Goal: Task Accomplishment & Management: Use online tool/utility

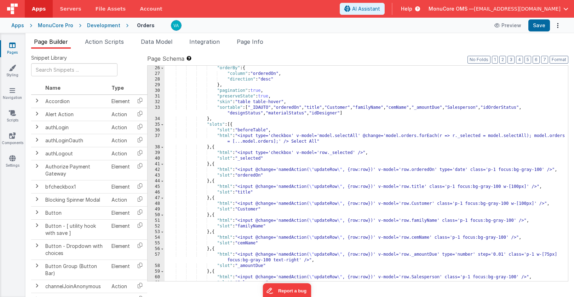
scroll to position [147, 0]
click at [97, 43] on span "Action Scripts" at bounding box center [104, 41] width 39 height 7
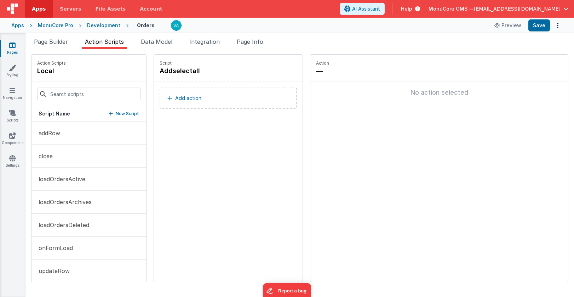
click at [109, 112] on button "New Script" at bounding box center [124, 113] width 30 height 7
paste input "onDataLoaded"
type input "onDataLoaded"
click at [75, 247] on button "onFormLoad" at bounding box center [88, 248] width 115 height 23
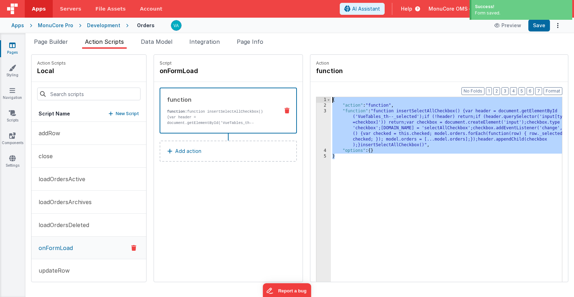
drag, startPoint x: 340, startPoint y: 173, endPoint x: 289, endPoint y: 90, distance: 97.3
click at [310, 90] on div "Action function Format 7 6 5 4 3 2 1 No Folds 1 2 3 4 5 { "action" : "function"…" at bounding box center [439, 168] width 258 height 228
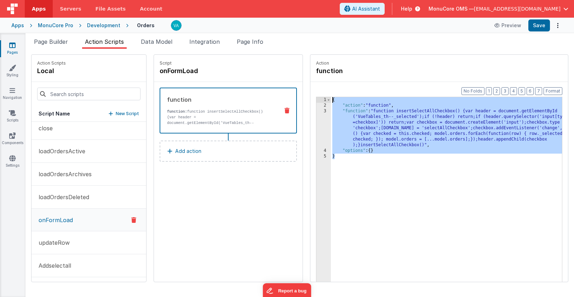
scroll to position [52, 0]
click at [84, 265] on button "onDataLoaded" at bounding box center [88, 265] width 115 height 23
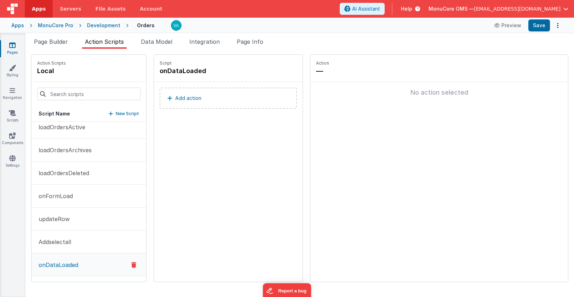
click at [179, 97] on button "Add action" at bounding box center [228, 98] width 137 height 21
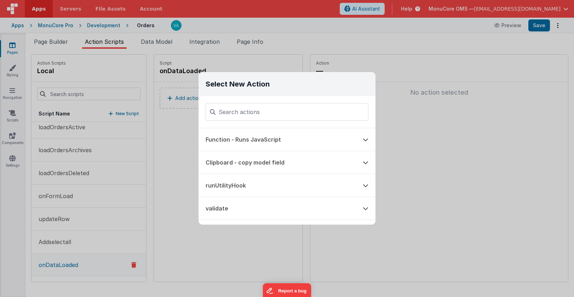
type input "{ "action": "function", "function": "function insertSelectAllCheckbox() {var he…"
click at [253, 138] on button "Function - Runs JavaScript" at bounding box center [276, 139] width 157 height 23
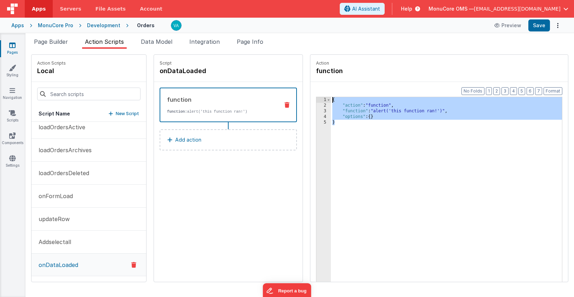
drag, startPoint x: 359, startPoint y: 138, endPoint x: 282, endPoint y: 81, distance: 95.9
click at [303, 81] on div "Action function Format 7 6 5 4 3 2 1 No Folds 1 2 3 4 5 { "action" : "function"…" at bounding box center [435, 168] width 265 height 228
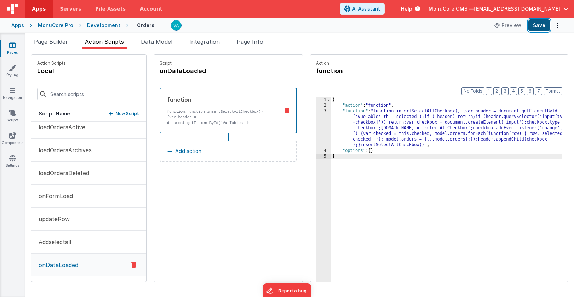
click at [536, 27] on button "Save" at bounding box center [539, 25] width 22 height 12
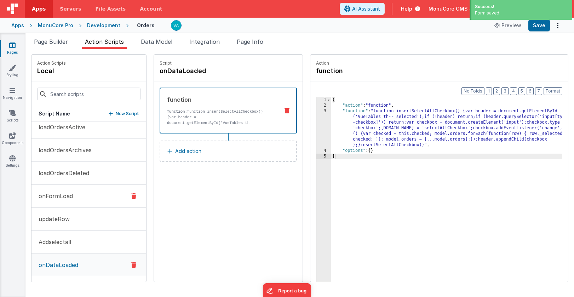
click at [75, 198] on button "onFormLoad" at bounding box center [88, 196] width 115 height 23
click at [284, 110] on icon at bounding box center [286, 111] width 5 height 6
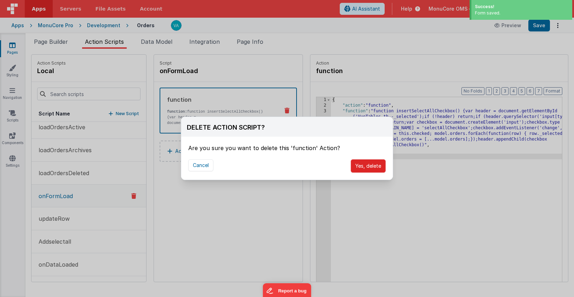
click at [371, 170] on button "Yes, delete" at bounding box center [368, 166] width 35 height 13
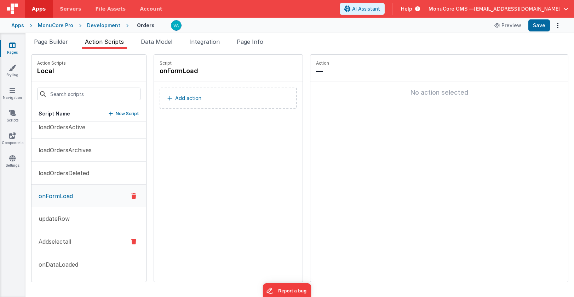
click at [79, 238] on button "Addselectall" at bounding box center [88, 242] width 115 height 23
click at [83, 220] on button "updateRow" at bounding box center [88, 219] width 115 height 23
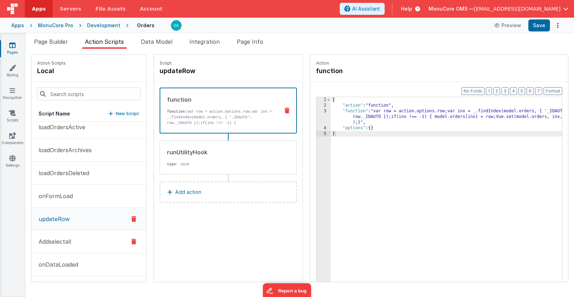
click at [81, 241] on button "Addselectall" at bounding box center [88, 242] width 115 height 23
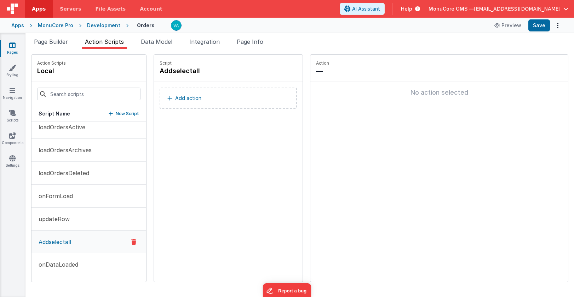
click at [131, 243] on icon at bounding box center [133, 242] width 5 height 8
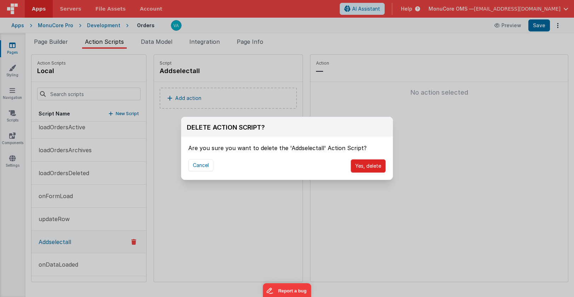
click at [366, 167] on button "Yes, delete" at bounding box center [368, 166] width 35 height 13
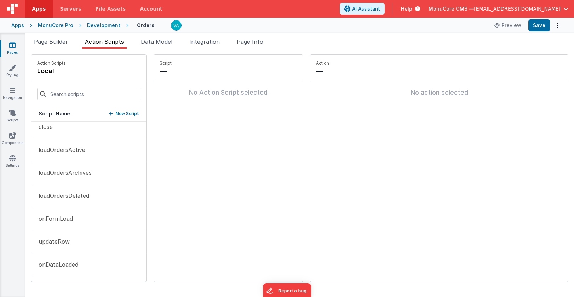
scroll to position [29, 0]
click at [69, 224] on button "onFormLoad" at bounding box center [88, 219] width 115 height 23
click at [69, 249] on button "updateRow" at bounding box center [88, 242] width 115 height 23
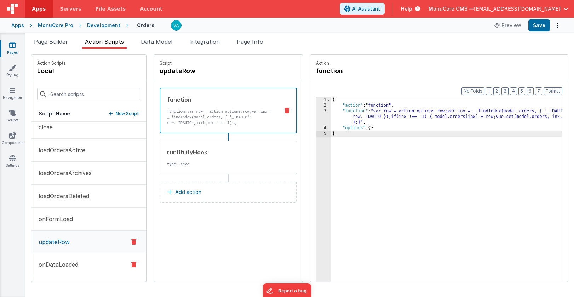
click at [69, 261] on p "onDataLoaded" at bounding box center [56, 265] width 44 height 8
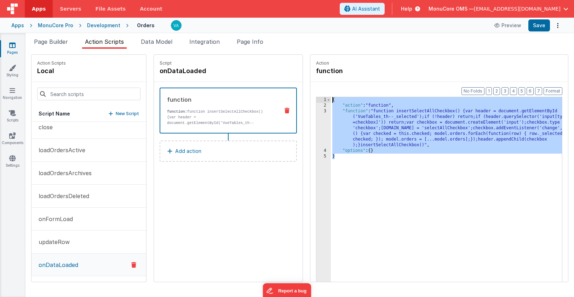
drag, startPoint x: 327, startPoint y: 166, endPoint x: 283, endPoint y: 82, distance: 94.8
click at [303, 82] on div "Action function Format 7 6 5 4 3 2 1 No Folds 1 2 3 4 5 { "action" : "function"…" at bounding box center [435, 168] width 265 height 228
click at [44, 41] on span "Page Builder" at bounding box center [51, 41] width 34 height 7
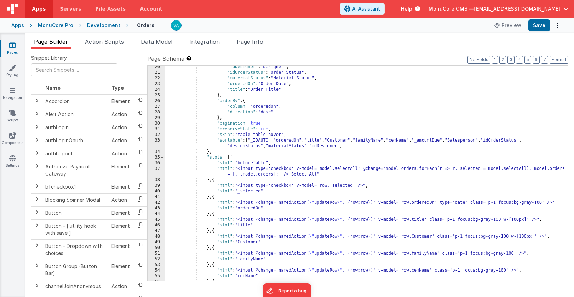
scroll to position [114, 0]
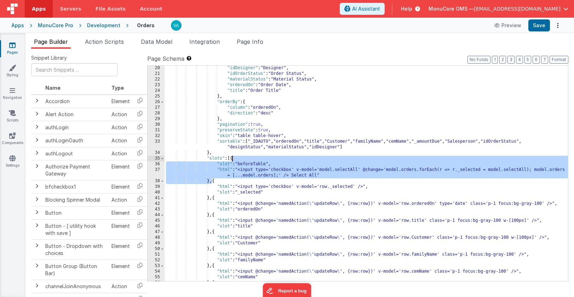
drag, startPoint x: 213, startPoint y: 183, endPoint x: 232, endPoint y: 159, distance: 30.4
click at [232, 159] on div ""idDesigner" : "Designer" , "idOrderStatus" : "Order Status" , "materialStatus"…" at bounding box center [365, 181] width 403 height 233
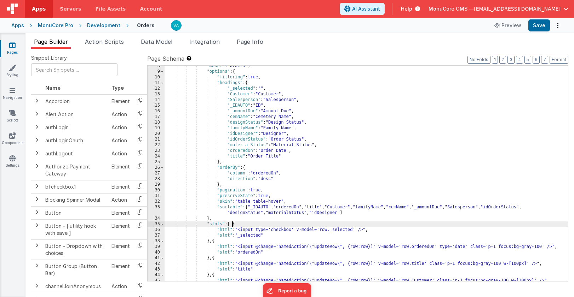
scroll to position [49, 0]
click at [539, 25] on button "Save" at bounding box center [539, 25] width 22 height 12
click at [109, 44] on span "Action Scripts" at bounding box center [104, 41] width 39 height 7
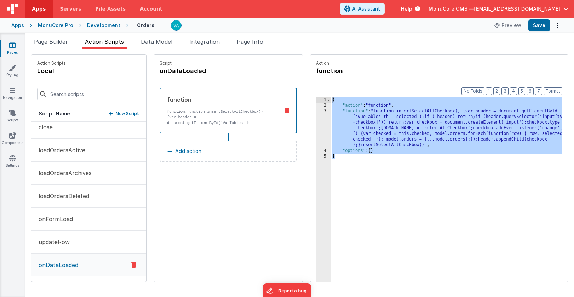
click at [131, 264] on icon at bounding box center [133, 265] width 5 height 8
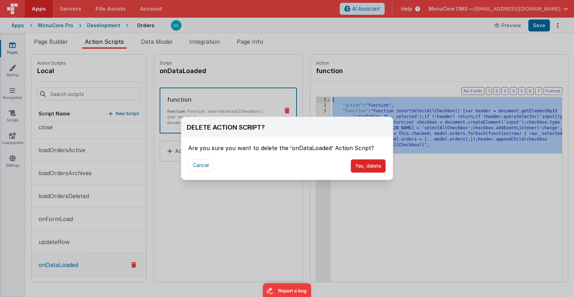
click at [364, 166] on button "Yes, delete" at bounding box center [368, 166] width 35 height 13
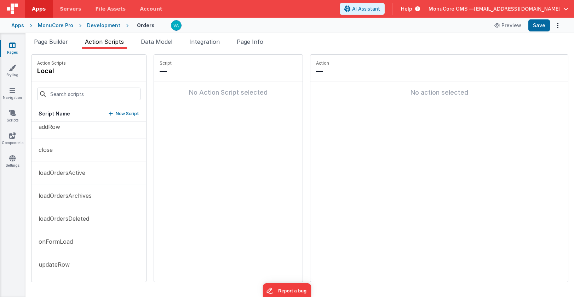
scroll to position [6, 0]
click at [69, 244] on p "onFormLoad" at bounding box center [53, 242] width 39 height 8
click at [198, 98] on button "Add action" at bounding box center [228, 98] width 137 height 21
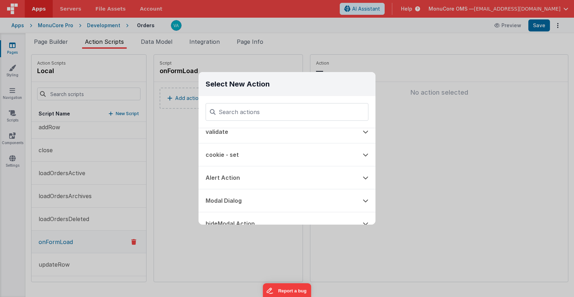
scroll to position [80, 0]
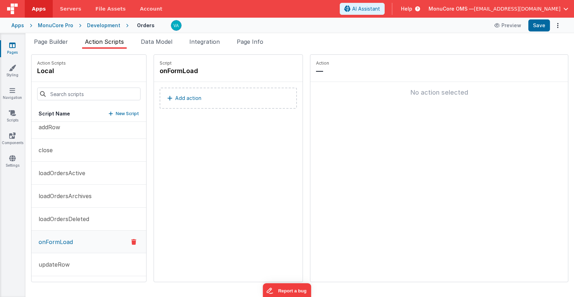
click at [186, 184] on div "Select New Action Function - Runs JavaScript Clipboard - copy model field runUt…" at bounding box center [287, 148] width 574 height 297
click at [204, 99] on button "Add action" at bounding box center [228, 98] width 137 height 21
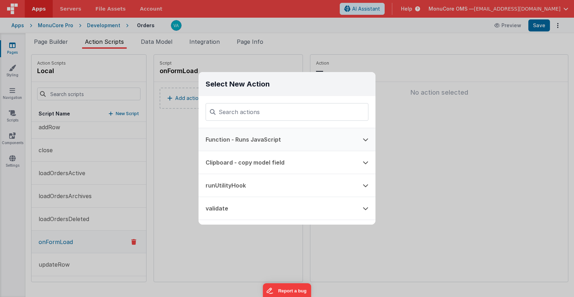
click at [255, 140] on button "Function - Runs JavaScript" at bounding box center [276, 139] width 157 height 23
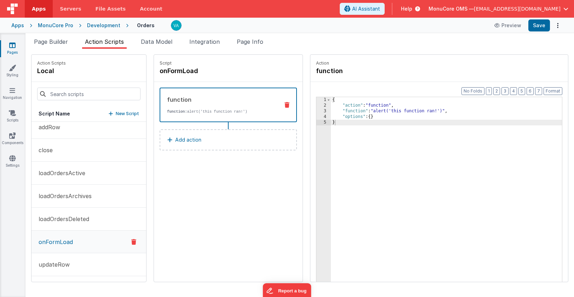
click at [284, 106] on icon at bounding box center [286, 105] width 5 height 6
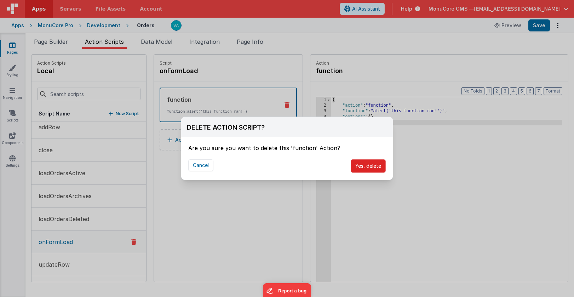
click at [369, 169] on button "Yes, delete" at bounding box center [368, 166] width 35 height 13
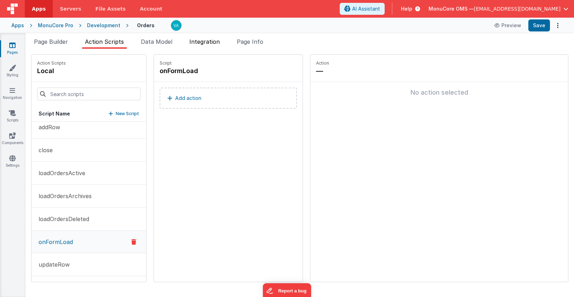
click at [217, 43] on span "Integration" at bounding box center [204, 41] width 30 height 7
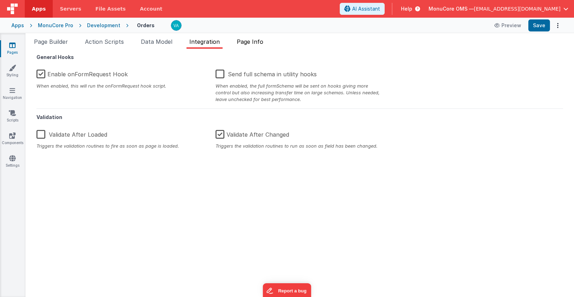
click at [263, 43] on span "Page Info" at bounding box center [250, 41] width 27 height 7
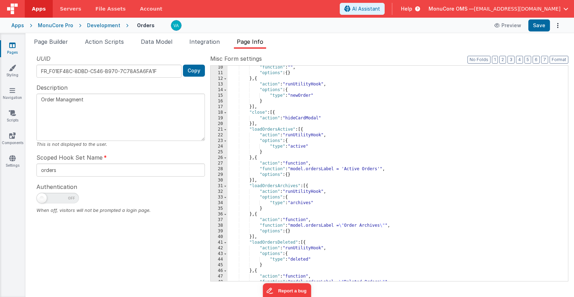
scroll to position [131, 0]
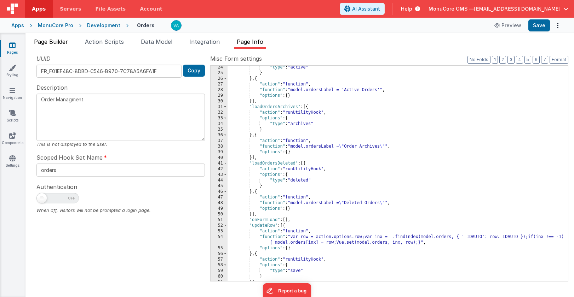
click at [49, 44] on span "Page Builder" at bounding box center [51, 41] width 34 height 7
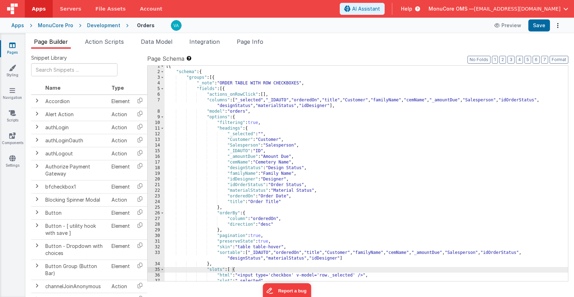
scroll to position [2, 0]
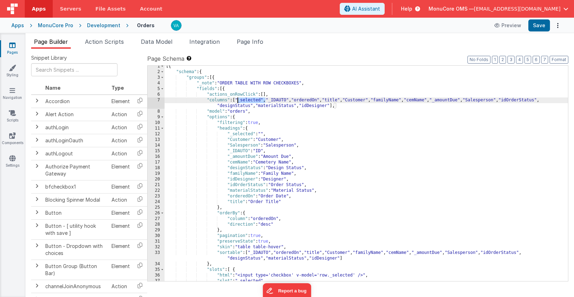
drag, startPoint x: 265, startPoint y: 100, endPoint x: 237, endPoint y: 101, distance: 28.0
click at [237, 101] on div "[{ "schema" : { "groups" : [{ "_note" : "ORDER TABLE WITH ROW CHECKBOXES" , "fi…" at bounding box center [365, 177] width 403 height 227
drag, startPoint x: 268, startPoint y: 101, endPoint x: 242, endPoint y: 101, distance: 26.2
click at [242, 101] on div "[{ "schema" : { "groups" : [{ "_note" : "ORDER TABLE WITH ROW CHECKBOXES" , "fi…" at bounding box center [365, 177] width 403 height 227
drag, startPoint x: 287, startPoint y: 101, endPoint x: 272, endPoint y: 101, distance: 15.2
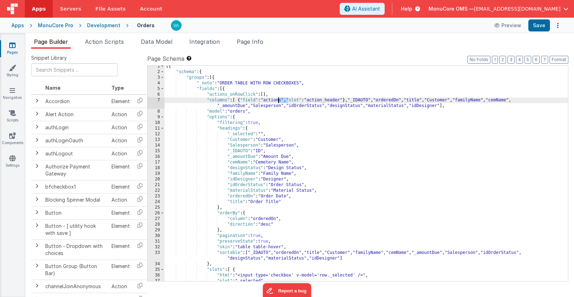
click at [272, 101] on div "[{ "schema" : { "groups" : [{ "_note" : "ORDER TABLE WITH ROW CHECKBOXES" , "fi…" at bounding box center [365, 177] width 403 height 227
drag, startPoint x: 354, startPoint y: 102, endPoint x: 322, endPoint y: 102, distance: 31.8
click at [322, 102] on div "[{ "schema" : { "groups" : [{ "_note" : "ORDER TABLE WITH ROW CHECKBOXES" , "fi…" at bounding box center [365, 177] width 403 height 227
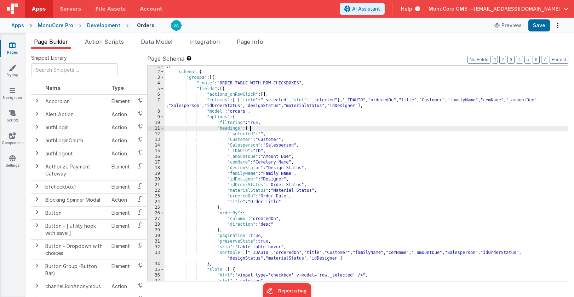
click at [333, 128] on div "[{ "schema" : { "groups" : [{ "_note" : "ORDER TABLE WITH ROW CHECKBOXES" , "fi…" at bounding box center [365, 177] width 403 height 227
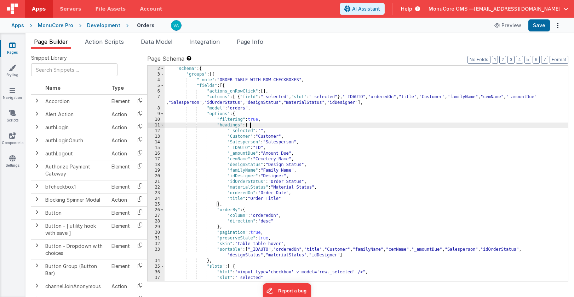
scroll to position [0, 0]
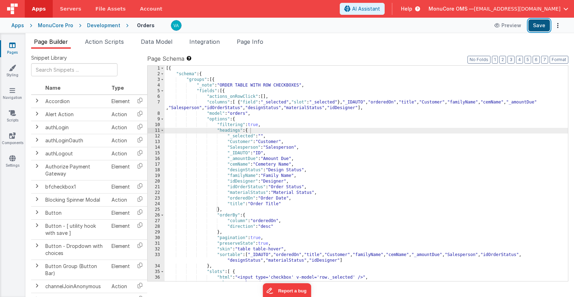
click at [537, 28] on button "Save" at bounding box center [539, 25] width 22 height 12
click at [289, 126] on div "[{ "schema" : { "groups" : [{ "_note" : "ORDER TABLE WITH ROW CHECKBOXES" , "fi…" at bounding box center [365, 179] width 403 height 227
click at [284, 111] on div "[{ "schema" : { "groups" : [{ "_note" : "ORDER TABLE WITH ROW CHECKBOXES" , "fi…" at bounding box center [365, 179] width 403 height 227
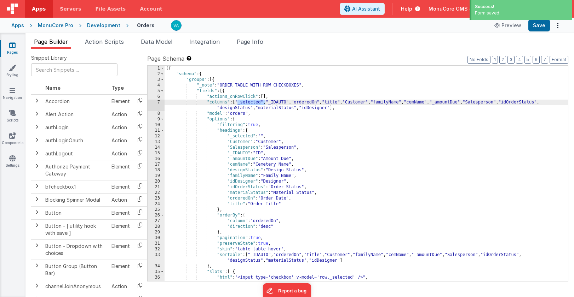
click at [324, 147] on div "[{ "schema" : { "groups" : [{ "_note" : "ORDER TABLE WITH ROW CHECKBOXES" , "fi…" at bounding box center [365, 179] width 403 height 227
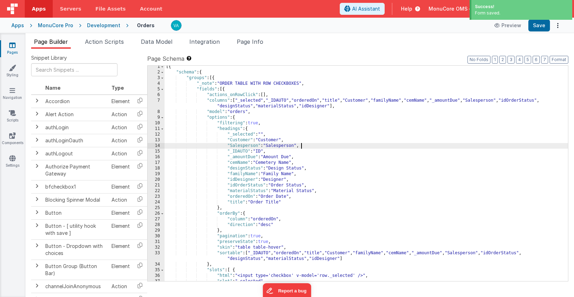
scroll to position [2, 0]
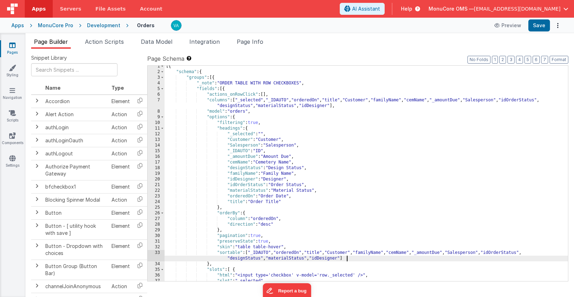
click at [365, 259] on div "[{ "schema" : { "groups" : [{ "_note" : "ORDER TABLE WITH ROW CHECKBOXES" , "fi…" at bounding box center [365, 177] width 403 height 227
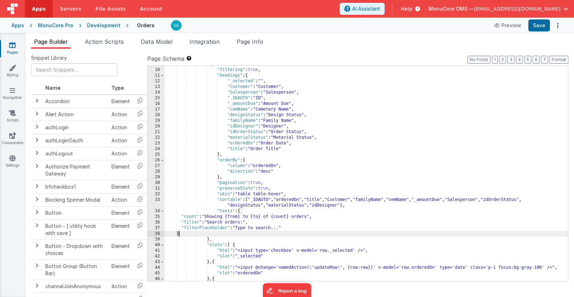
scroll to position [44, 0]
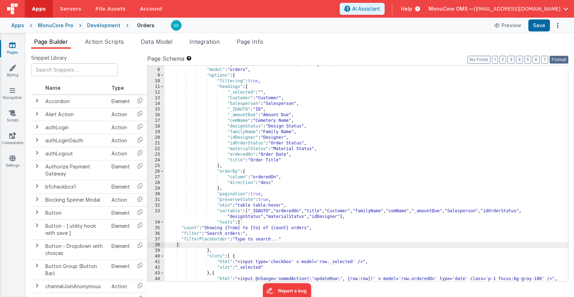
click at [557, 60] on button "Format" at bounding box center [558, 60] width 19 height 8
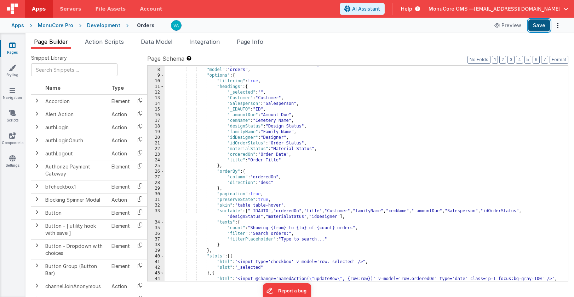
click at [538, 25] on button "Save" at bounding box center [539, 25] width 22 height 12
click at [319, 163] on div ""columns" : [ "_selected" , "_IDAUTO" , "orderedOn" , "title" , "Customer" , "f…" at bounding box center [365, 172] width 403 height 233
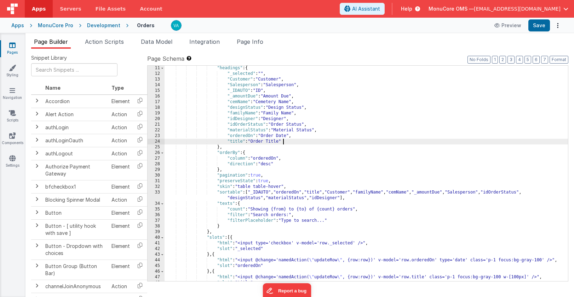
scroll to position [66, 0]
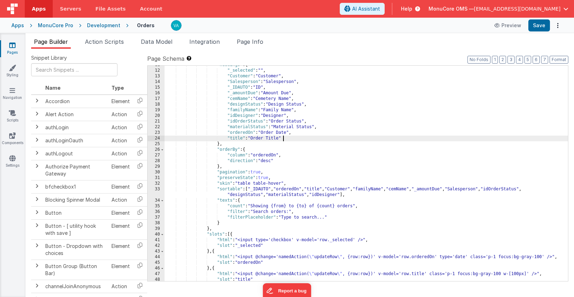
click at [319, 219] on div ""headings" : { "_selected" : "" , "Customer" : "Customer" , "Salesperson" : "Sa…" at bounding box center [365, 175] width 403 height 227
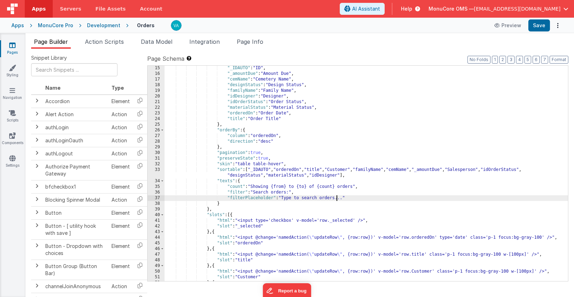
scroll to position [88, 0]
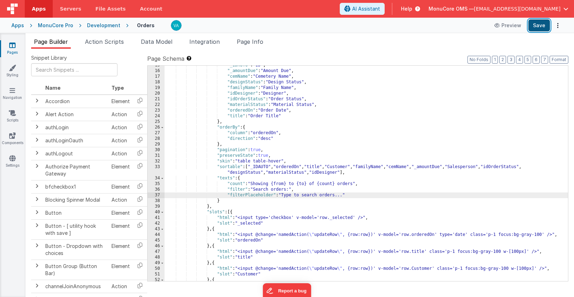
click at [532, 25] on button "Save" at bounding box center [539, 25] width 22 height 12
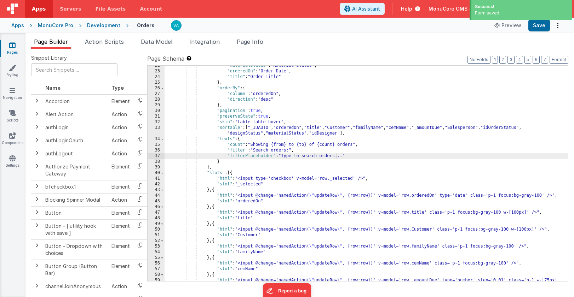
scroll to position [127, 0]
